Goal: Task Accomplishment & Management: Complete application form

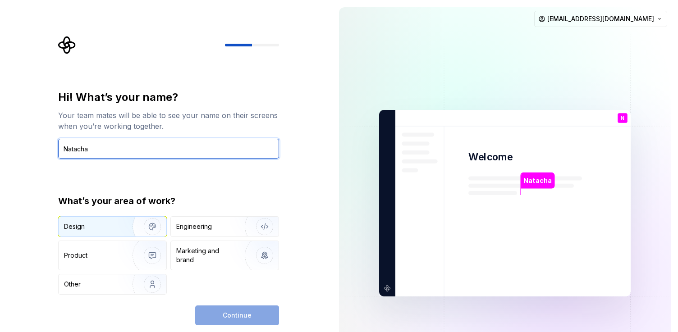
type input "Natacha"
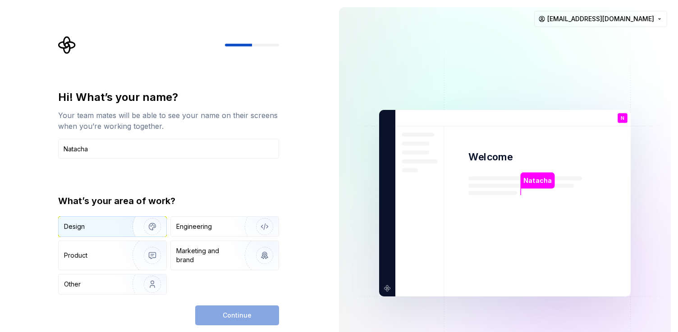
click at [91, 226] on div "Design" at bounding box center [92, 226] width 57 height 9
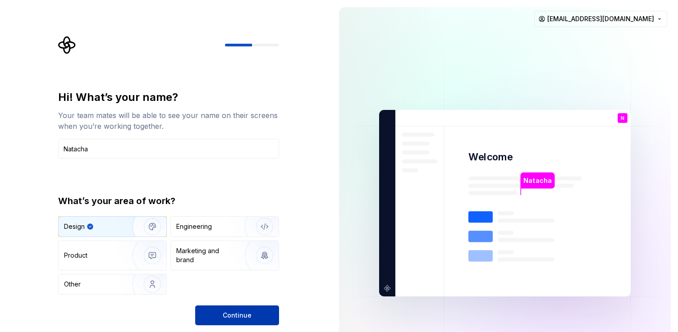
click at [240, 313] on span "Continue" at bounding box center [237, 315] width 29 height 9
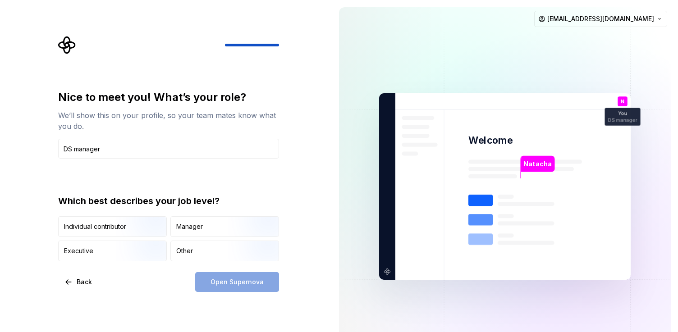
type input "DS manager"
click at [199, 302] on div "Nice to meet you! What’s your role? We’ll show this on your profile, so your te…" at bounding box center [166, 186] width 332 height 373
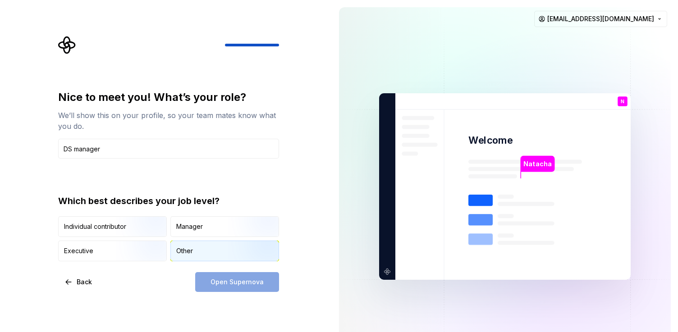
click at [193, 253] on div "Other" at bounding box center [184, 251] width 17 height 9
click at [242, 283] on span "Open Supernova" at bounding box center [237, 282] width 53 height 9
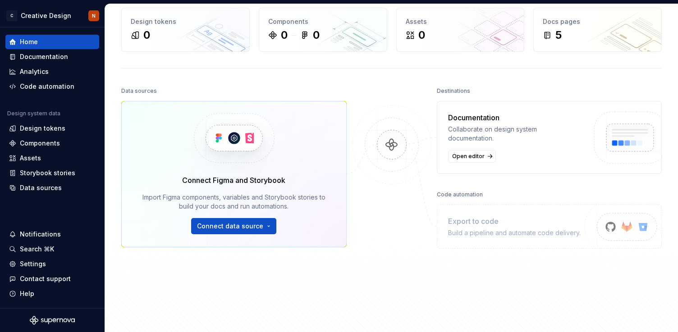
scroll to position [45, 0]
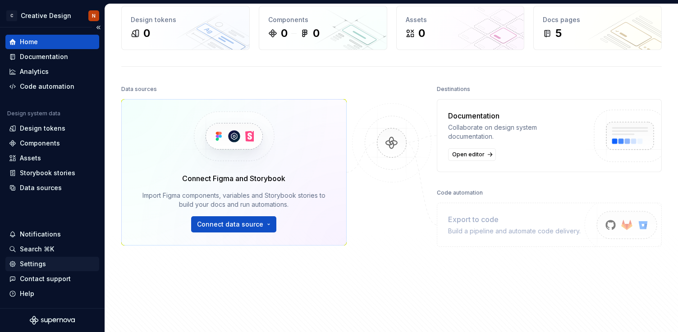
click at [33, 264] on div "Settings" at bounding box center [33, 264] width 26 height 9
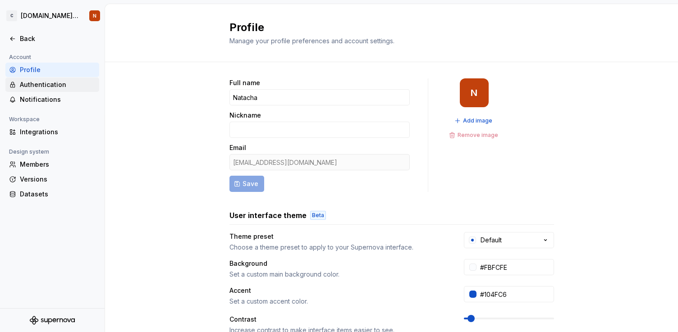
click at [36, 87] on div "Authentication" at bounding box center [58, 84] width 76 height 9
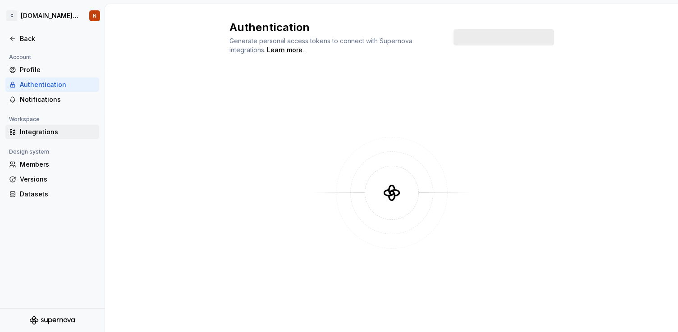
click at [32, 135] on div "Integrations" at bounding box center [58, 132] width 76 height 9
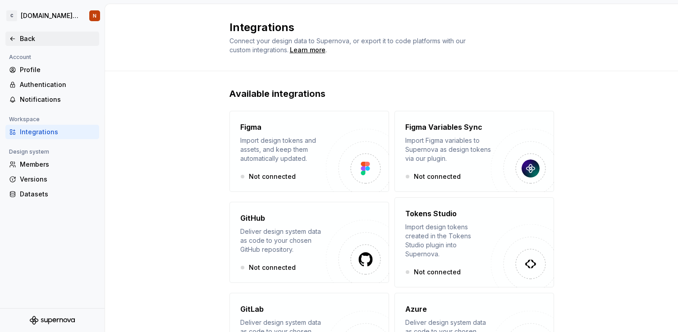
click at [13, 41] on icon at bounding box center [12, 38] width 7 height 7
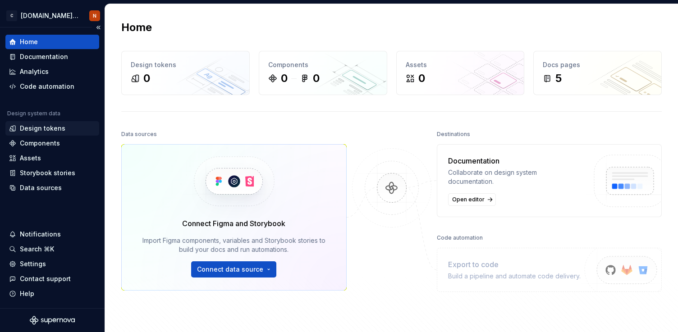
click at [47, 125] on div "Design tokens" at bounding box center [43, 128] width 46 height 9
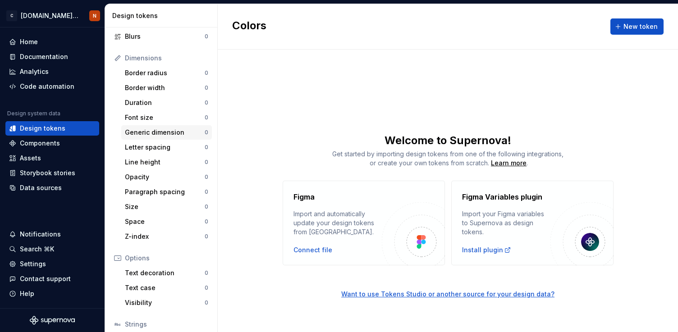
scroll to position [108, 0]
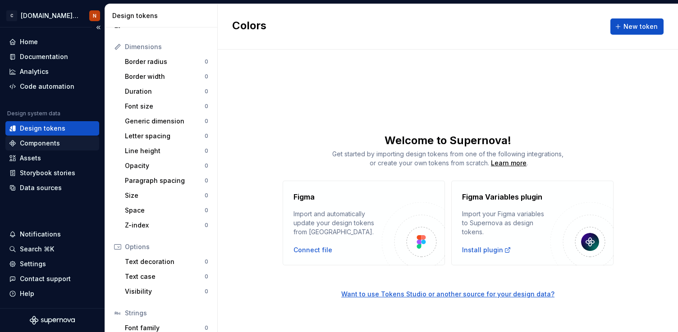
click at [37, 143] on div "Components" at bounding box center [40, 143] width 40 height 9
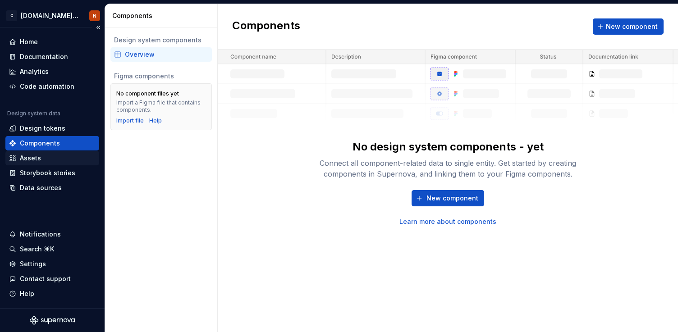
click at [34, 161] on div "Assets" at bounding box center [30, 158] width 21 height 9
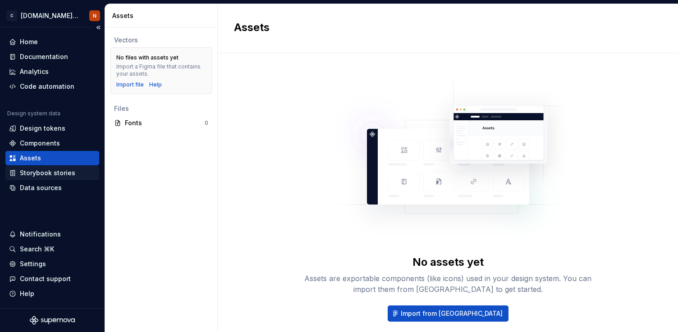
click at [31, 176] on div "Storybook stories" at bounding box center [47, 173] width 55 height 9
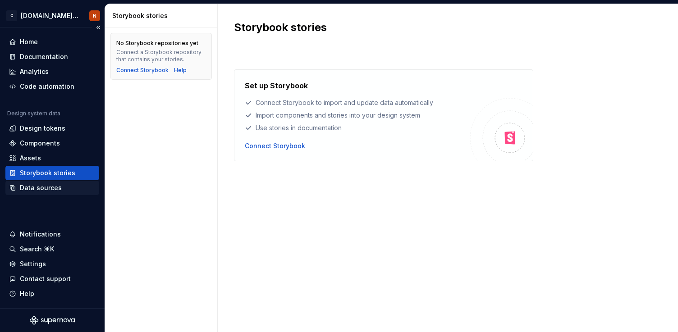
click at [61, 184] on div "Data sources" at bounding box center [52, 188] width 87 height 9
